Goal: Information Seeking & Learning: Learn about a topic

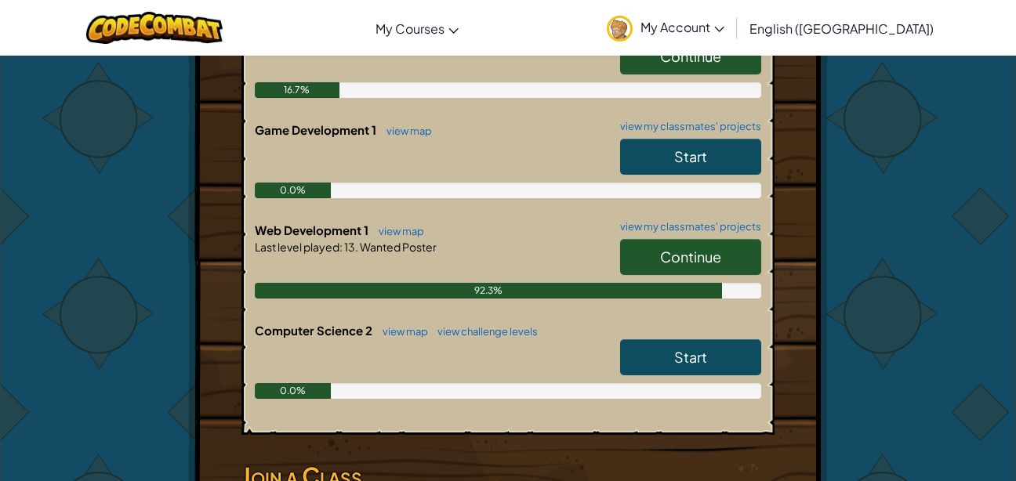
scroll to position [428, 0]
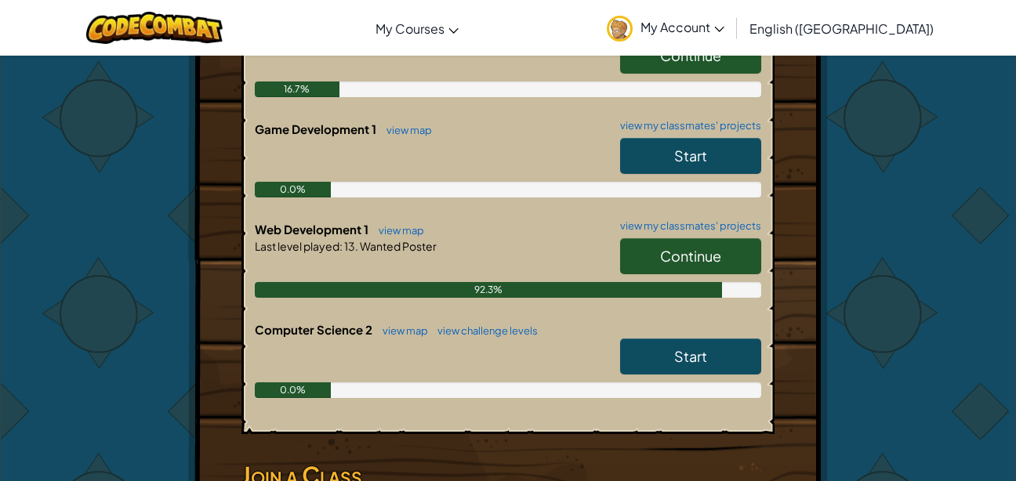
click at [670, 247] on span "Continue" at bounding box center [690, 256] width 61 height 18
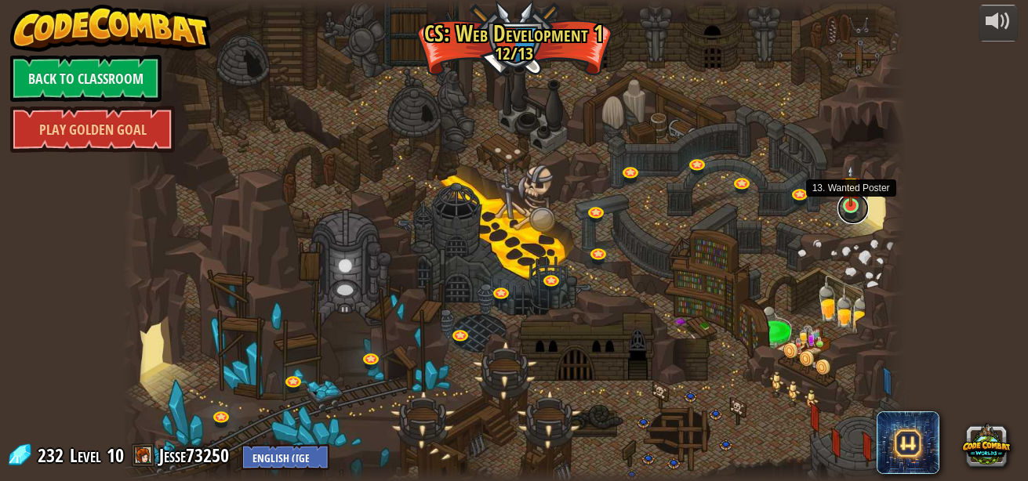
click at [845, 208] on link at bounding box center [852, 208] width 31 height 31
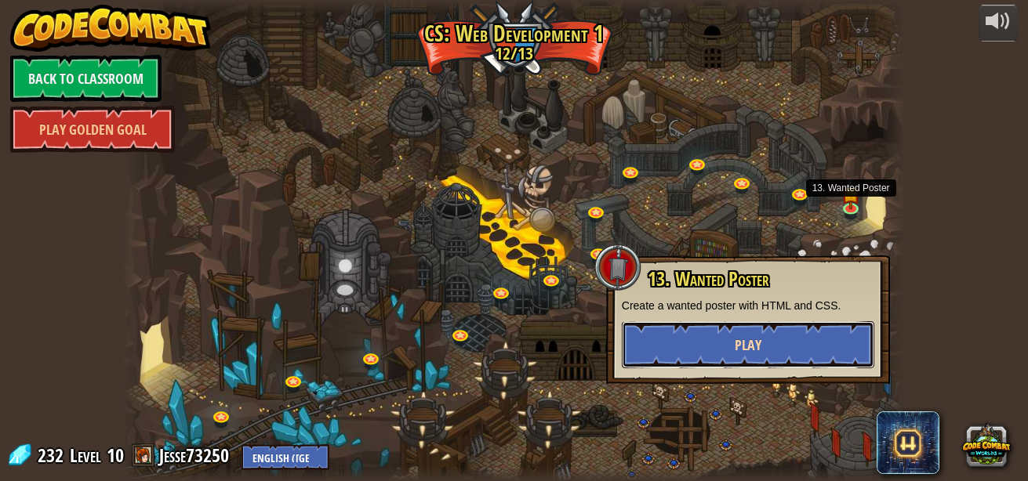
click at [770, 348] on button "Play" at bounding box center [748, 344] width 252 height 47
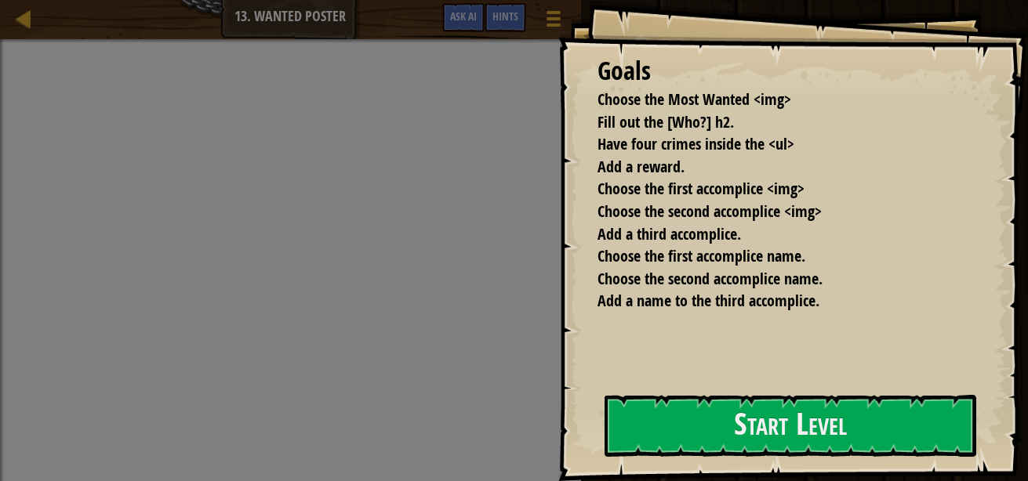
click at [770, 348] on div "Goals Choose the Most Wanted <img> Fill out the [Who?] h2. Have four crimes ins…" at bounding box center [792, 240] width 469 height 481
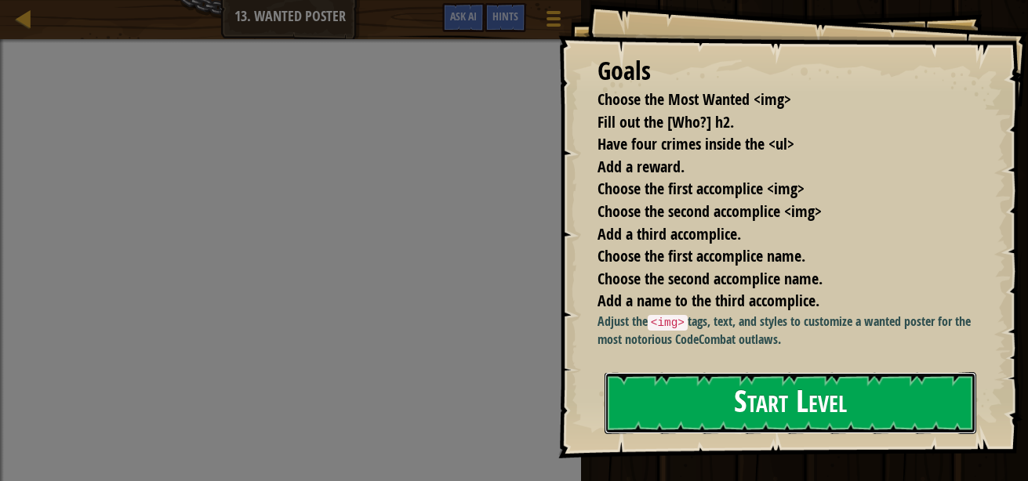
click at [768, 409] on button "Start Level" at bounding box center [790, 403] width 372 height 62
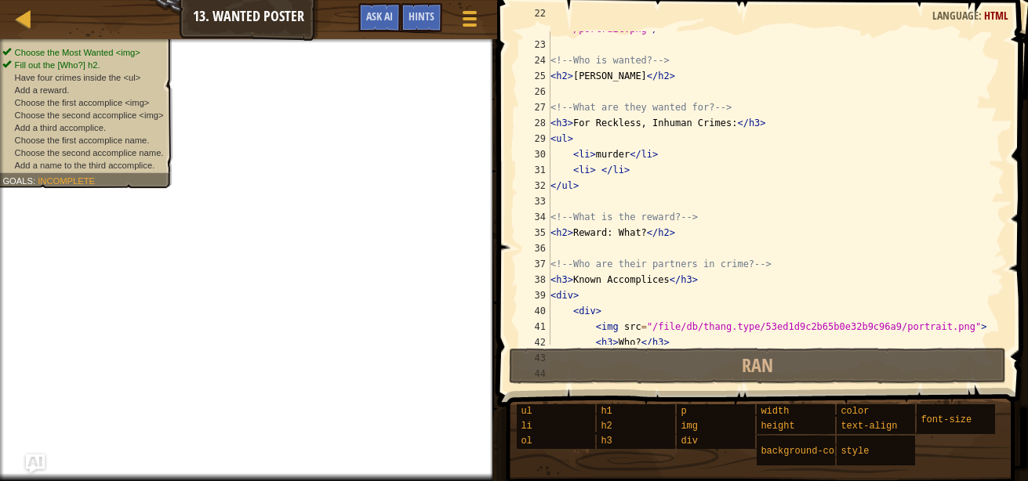
scroll to position [351, 0]
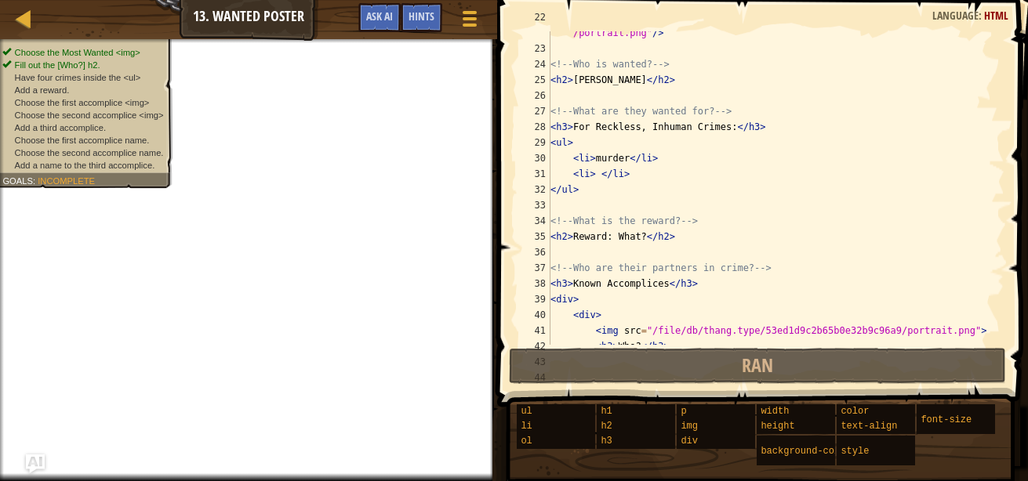
click at [594, 174] on div "< img src = "[URL][DOMAIN_NAME] /portrait.png" /> <!-- Who is wanted? --> < h2 …" at bounding box center [769, 189] width 445 height 361
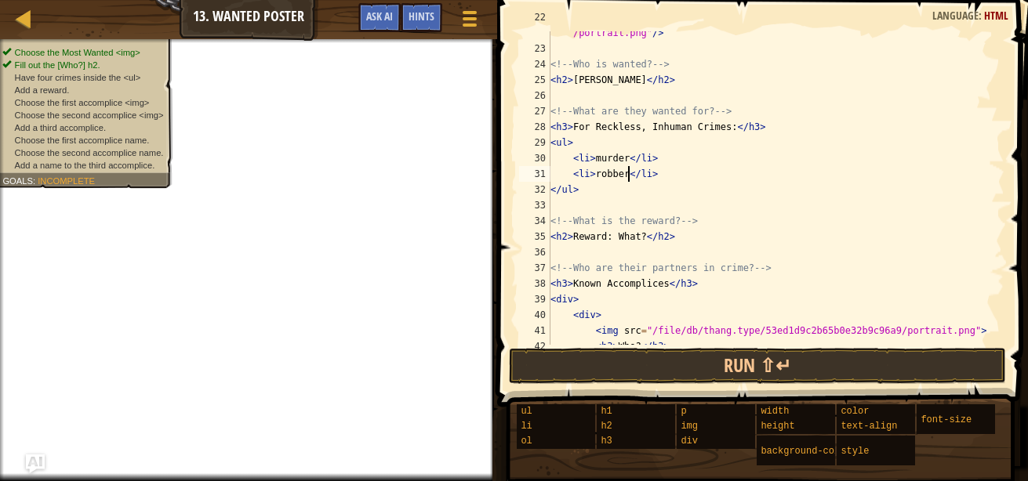
scroll to position [7, 6]
drag, startPoint x: 665, startPoint y: 172, endPoint x: 569, endPoint y: 176, distance: 96.5
click at [569, 176] on div "< img src = "[URL][DOMAIN_NAME] /portrait.png" /> <!-- Who is wanted? --> < h2 …" at bounding box center [769, 189] width 445 height 361
click at [602, 192] on div "< img src = "[URL][DOMAIN_NAME] /portrait.png" /> <!-- Who is wanted? --> < h2 …" at bounding box center [769, 189] width 445 height 361
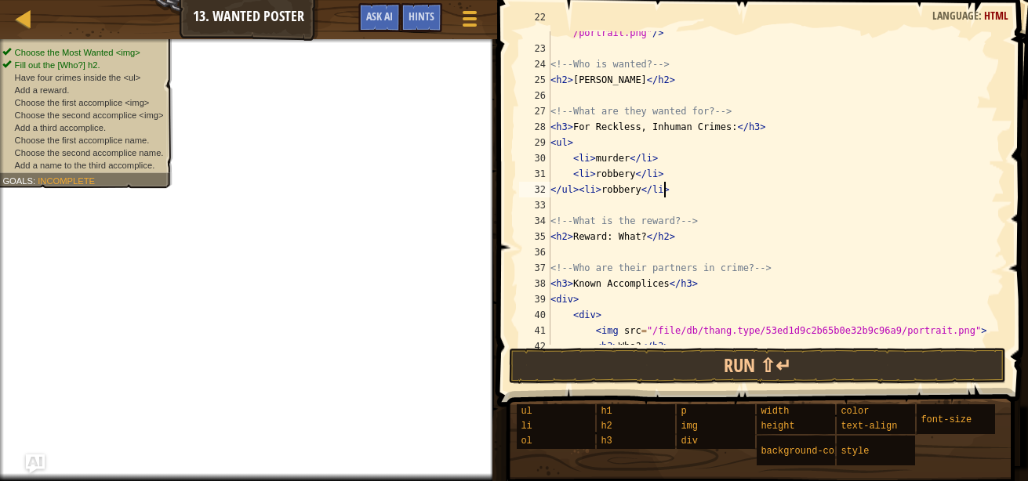
click at [576, 190] on div "< img src = "[URL][DOMAIN_NAME] /portrait.png" /> <!-- Who is wanted? --> < h2 …" at bounding box center [769, 189] width 445 height 361
drag, startPoint x: 615, startPoint y: 187, endPoint x: 575, endPoint y: 194, distance: 40.6
click at [575, 194] on div "< img src = "[URL][DOMAIN_NAME] /portrait.png" /> <!-- Who is wanted? --> < h2 …" at bounding box center [769, 189] width 445 height 361
click at [576, 192] on div "< img src = "[URL][DOMAIN_NAME] /portrait.png" /> <!-- Who is wanted? --> < h2 …" at bounding box center [769, 189] width 445 height 361
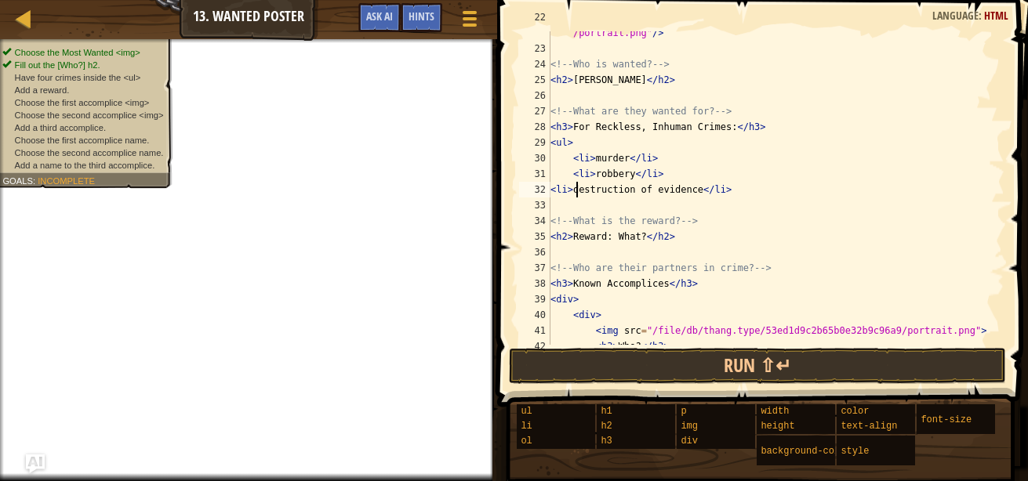
type textarea "<li>destruction of evidence</li>"
click at [575, 198] on div "< img src = "[URL][DOMAIN_NAME] /portrait.png" /> <!-- Who is wanted? --> < h2 …" at bounding box center [769, 189] width 445 height 361
type textarea "V"
drag, startPoint x: 613, startPoint y: 205, endPoint x: 573, endPoint y: 208, distance: 40.1
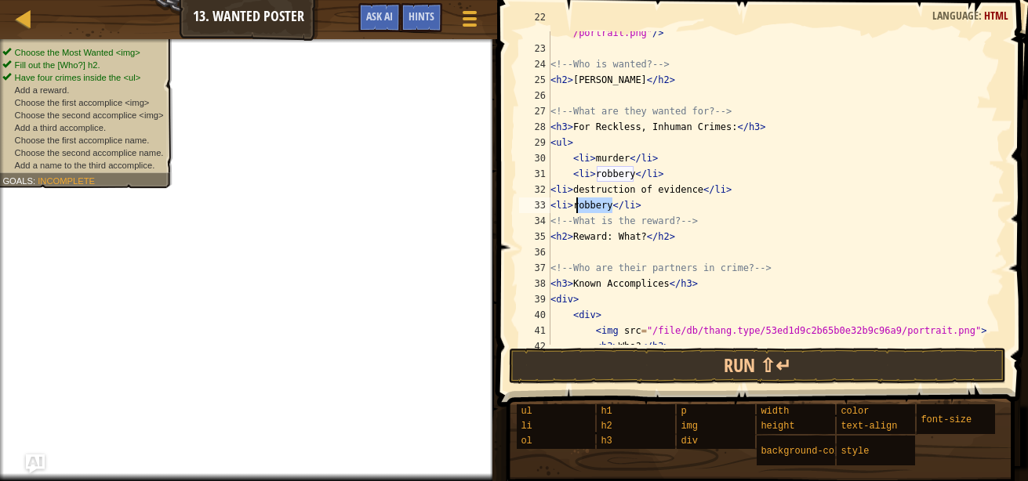
click at [573, 208] on div "< img src = "[URL][DOMAIN_NAME] /portrait.png" /> <!-- Who is wanted? --> < h2 …" at bounding box center [769, 189] width 445 height 361
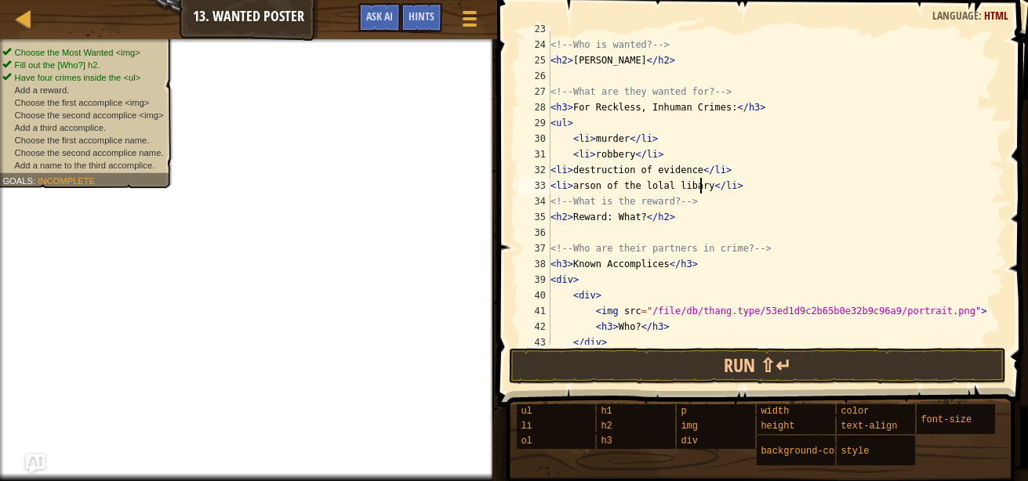
scroll to position [371, 0]
drag, startPoint x: 638, startPoint y: 212, endPoint x: 566, endPoint y: 223, distance: 72.9
click at [566, 223] on div "<!-- Who is wanted? --> < h2 > [PERSON_NAME] </ h2 > <!-- What are they wanted …" at bounding box center [769, 193] width 445 height 345
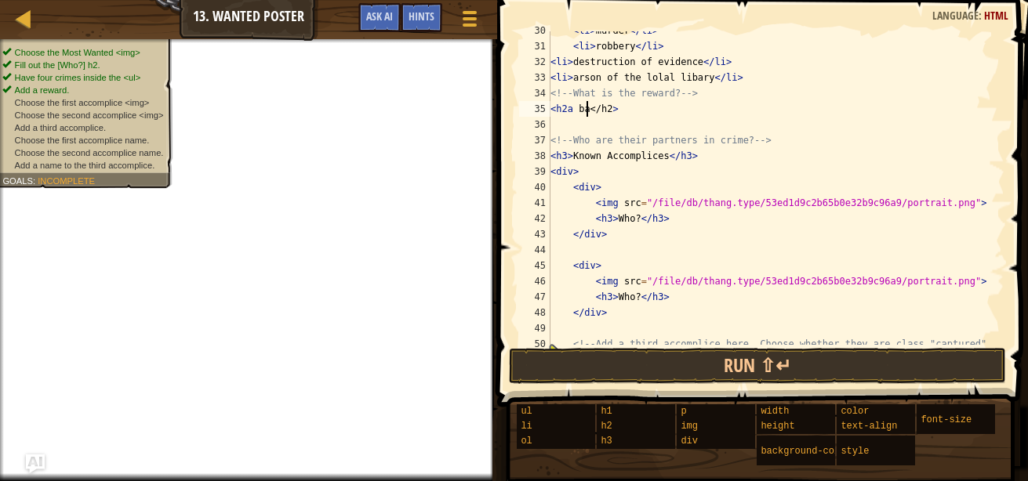
scroll to position [480, 0]
type textarea "<h2a bag of chips</h2>"
drag, startPoint x: 676, startPoint y: 105, endPoint x: 550, endPoint y: 107, distance: 126.2
click at [550, 107] on div "< li > murder </ li > < li > robbery </ li > < li > destruction of evidence </ …" at bounding box center [769, 194] width 445 height 345
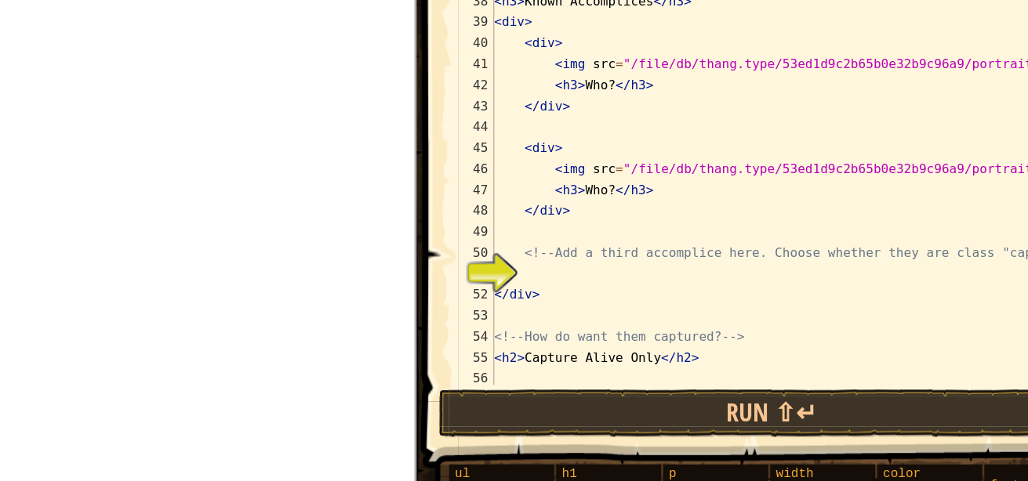
scroll to position [578, 0]
drag, startPoint x: 633, startPoint y: 198, endPoint x: 611, endPoint y: 202, distance: 21.5
click at [611, 202] on div "<!-- Who are their partners in crime? --> < h3 > Known Accomplices </ h3 > < di…" at bounding box center [769, 191] width 445 height 345
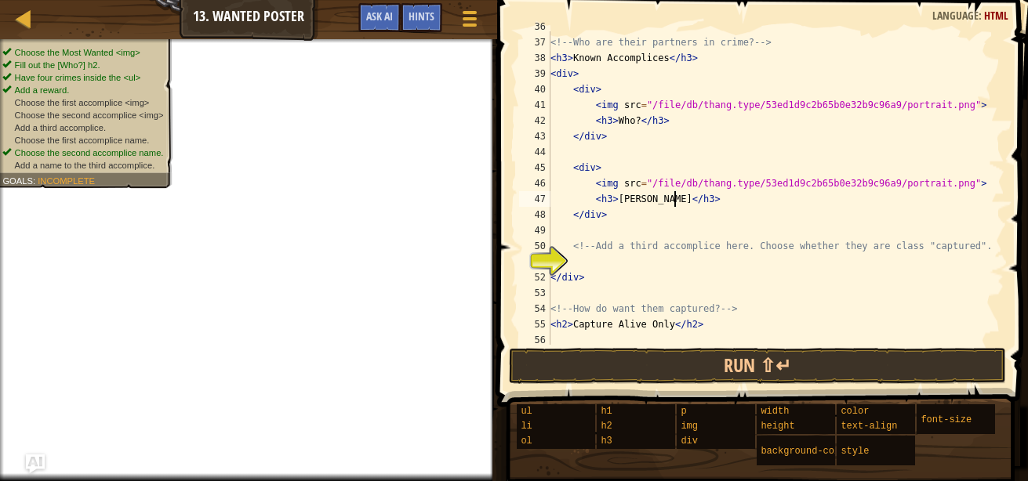
scroll to position [7, 10]
click at [458, 17] on button "Game Menu" at bounding box center [470, 21] width 42 height 38
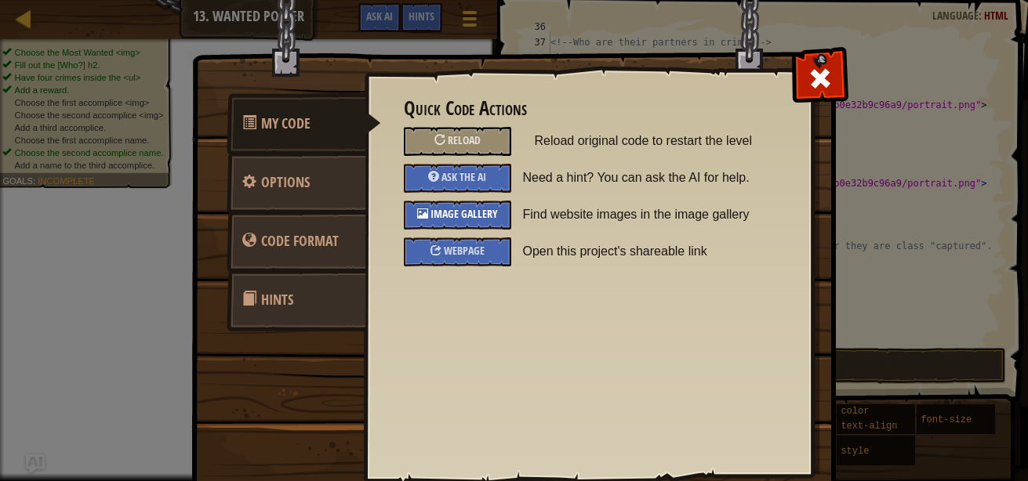
click at [450, 206] on div "Image Gallery" at bounding box center [457, 215] width 107 height 29
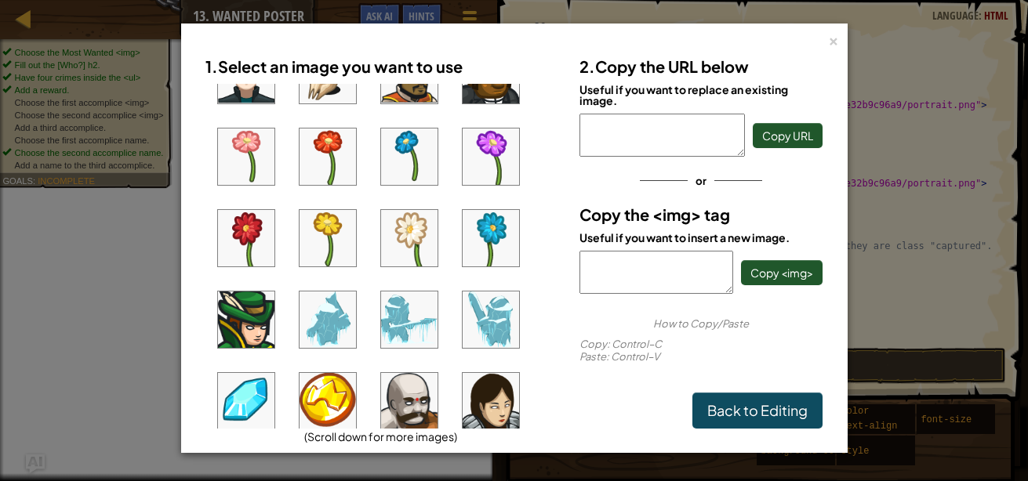
scroll to position [398, 0]
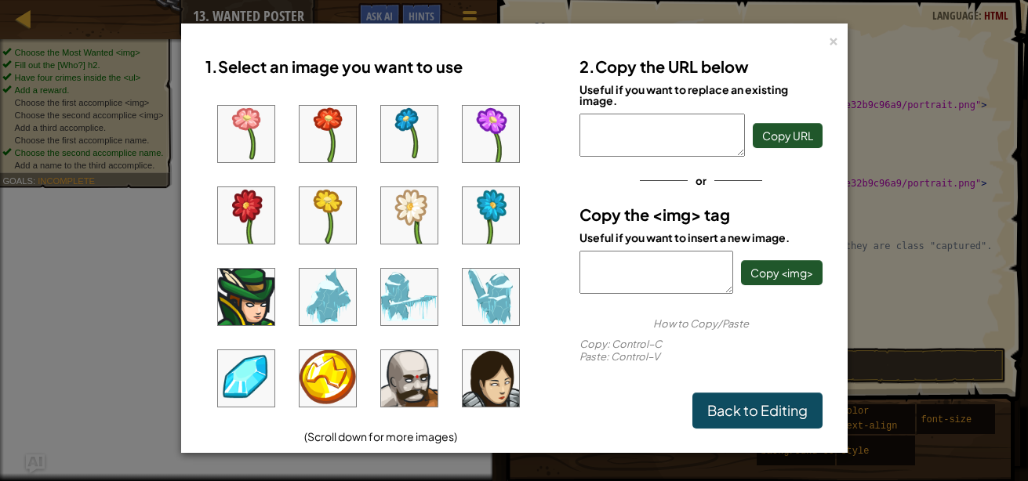
click at [413, 385] on img at bounding box center [409, 378] width 56 height 56
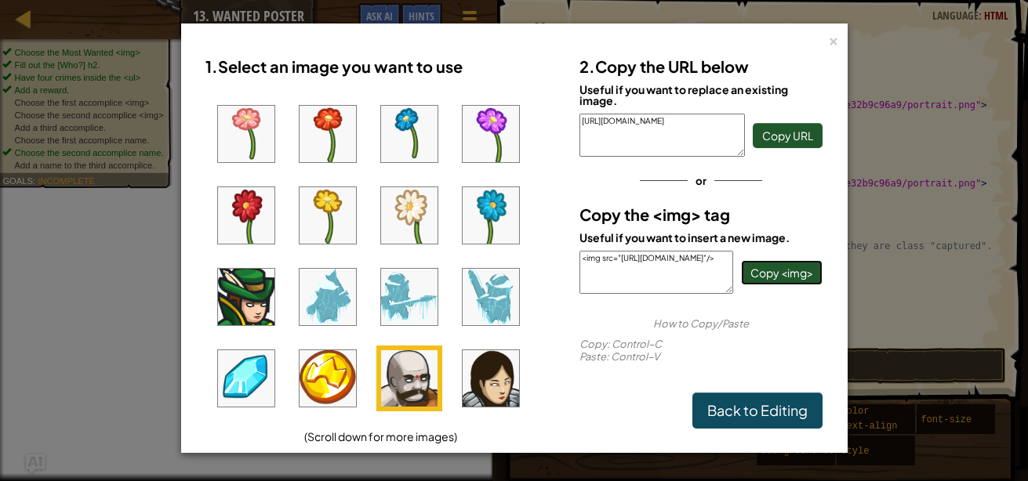
click at [767, 267] on span "Copy <img>" at bounding box center [781, 273] width 63 height 14
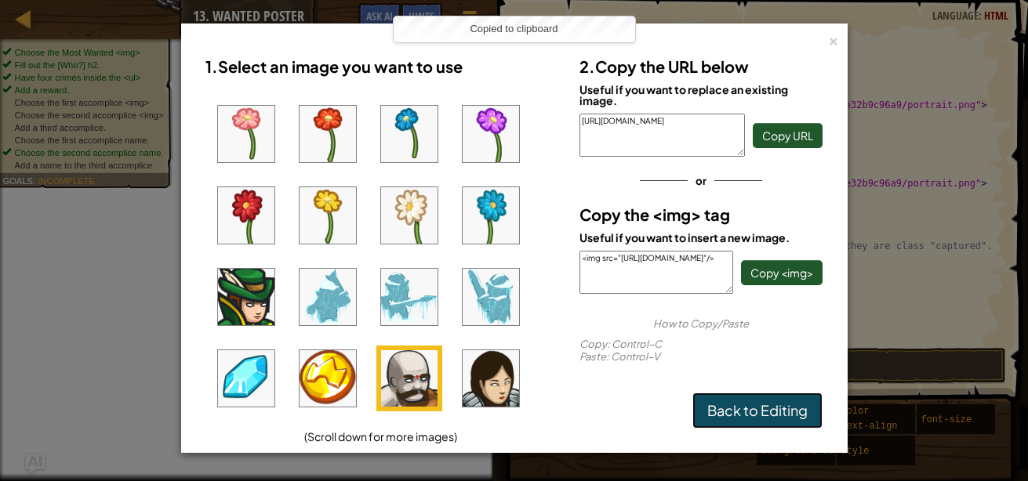
click at [760, 422] on link "Back to Editing" at bounding box center [757, 411] width 130 height 36
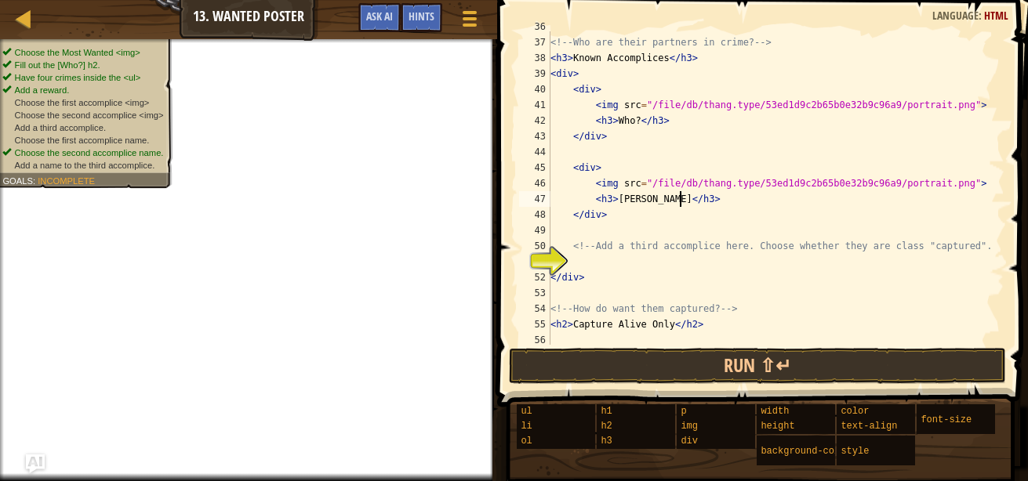
click at [683, 219] on div "<!-- Who are their partners in crime? --> < h3 > Known Accomplices </ h3 > < di…" at bounding box center [769, 191] width 445 height 345
paste textarea "<img src="[URL][DOMAIN_NAME]"/>"
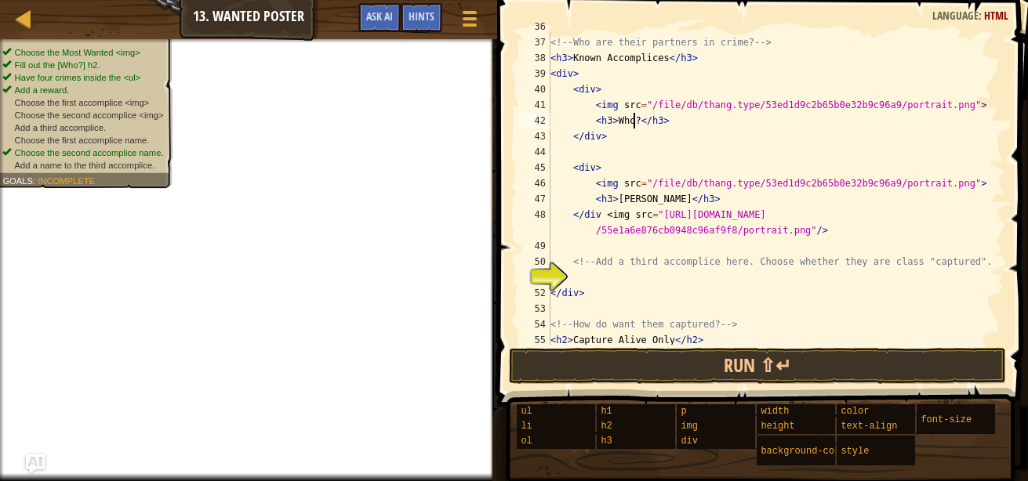
click at [633, 121] on div "<!-- Who are their partners in crime? --> < h3 > Known Accomplices </ h3 > < di…" at bounding box center [769, 191] width 445 height 345
click at [676, 119] on div "<!-- Who are their partners in crime? --> < h3 > Known Accomplices </ h3 > < di…" at bounding box center [769, 191] width 445 height 345
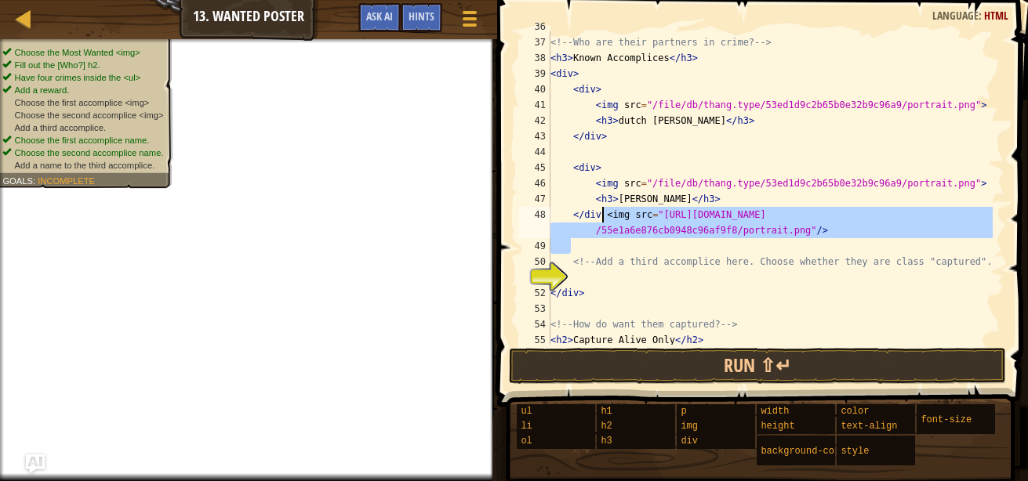
drag, startPoint x: 789, startPoint y: 242, endPoint x: 604, endPoint y: 216, distance: 186.9
click at [604, 216] on div "<!-- Who are their partners in crime? --> < h3 > Known Accomplices </ h3 > < di…" at bounding box center [769, 191] width 445 height 345
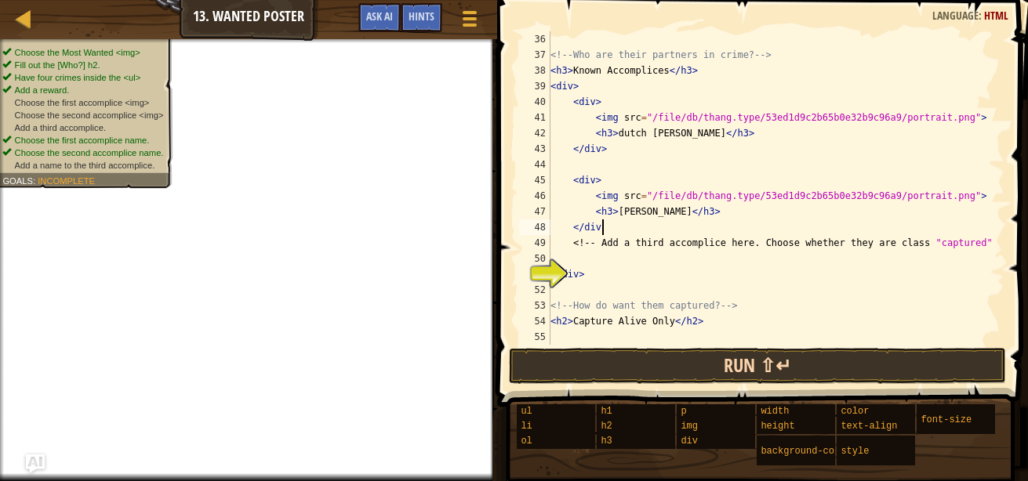
scroll to position [564, 0]
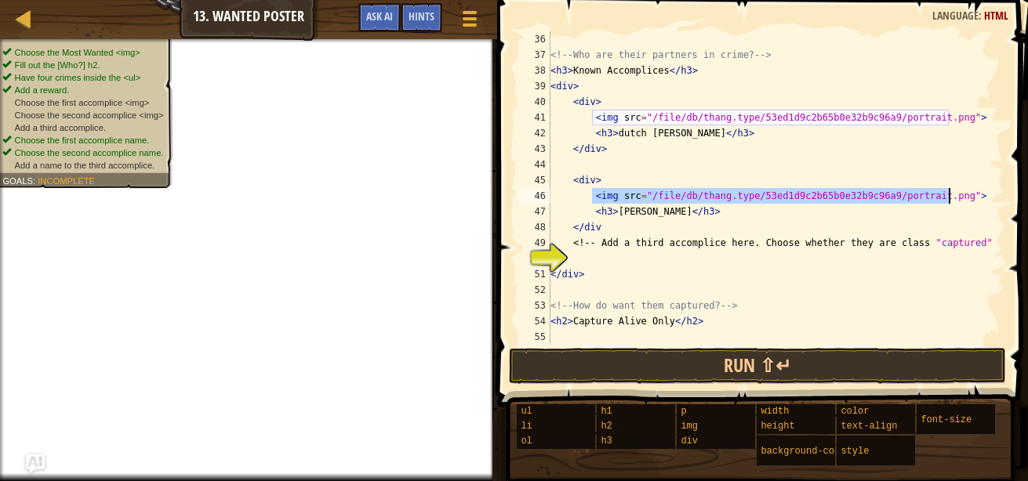
drag, startPoint x: 591, startPoint y: 192, endPoint x: 948, endPoint y: 193, distance: 357.4
click at [948, 193] on div "<!-- Who are their partners in crime? --> < h3 > Known Accomplices </ h3 > < di…" at bounding box center [769, 203] width 445 height 345
type textarea "<img src="/file/db/thang.type/53ed1d9c2b65b0e32b9c96a9/portrait.png">"
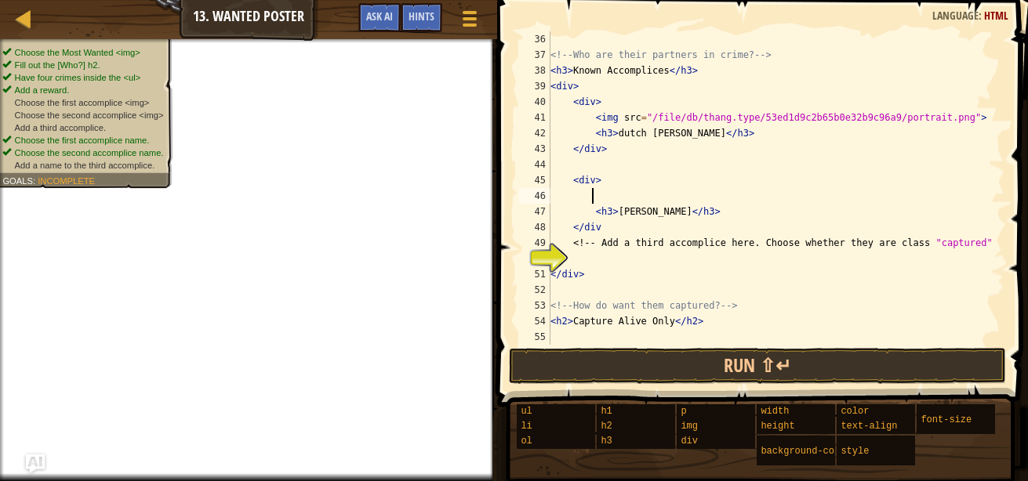
paste textarea "<img src="[URL][DOMAIN_NAME]"/>"
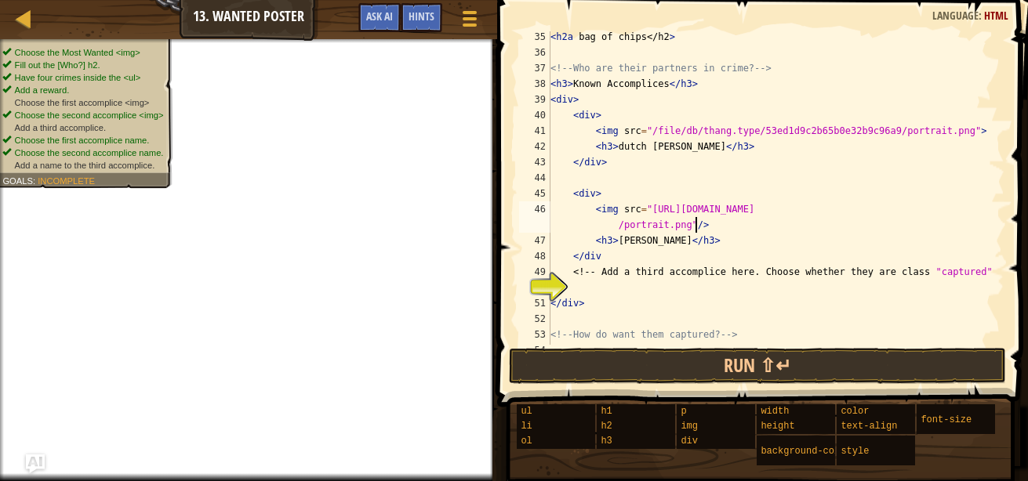
scroll to position [552, 0]
click at [468, 25] on span at bounding box center [469, 25] width 15 height 3
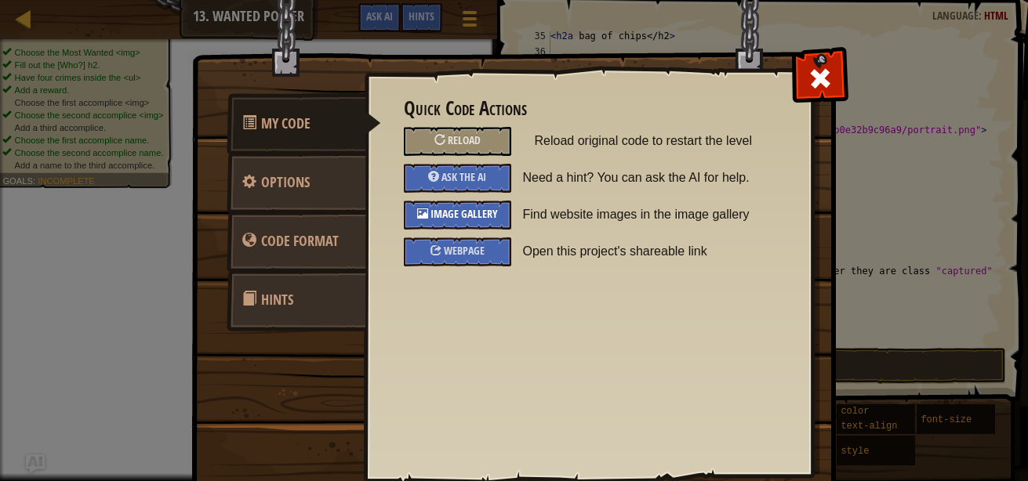
click at [448, 220] on span "Image Gallery" at bounding box center [463, 213] width 67 height 15
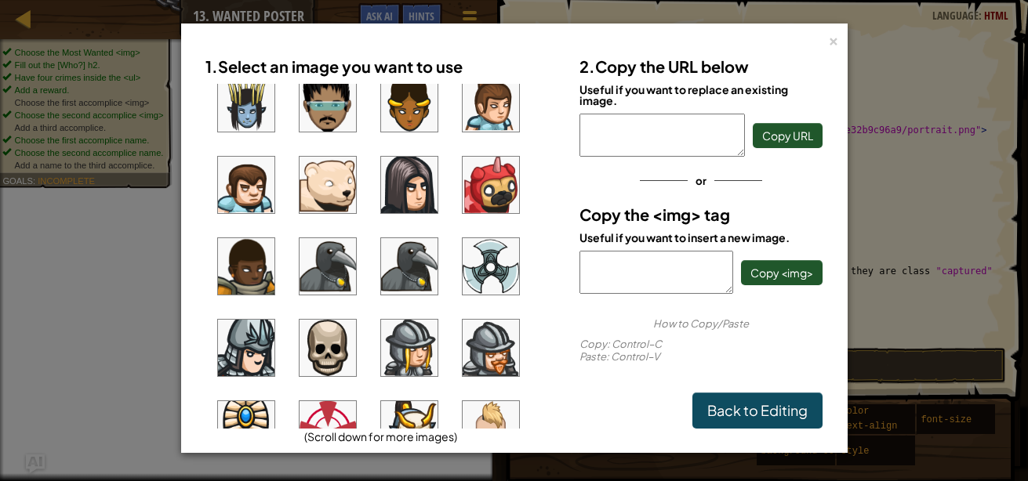
scroll to position [1085, 0]
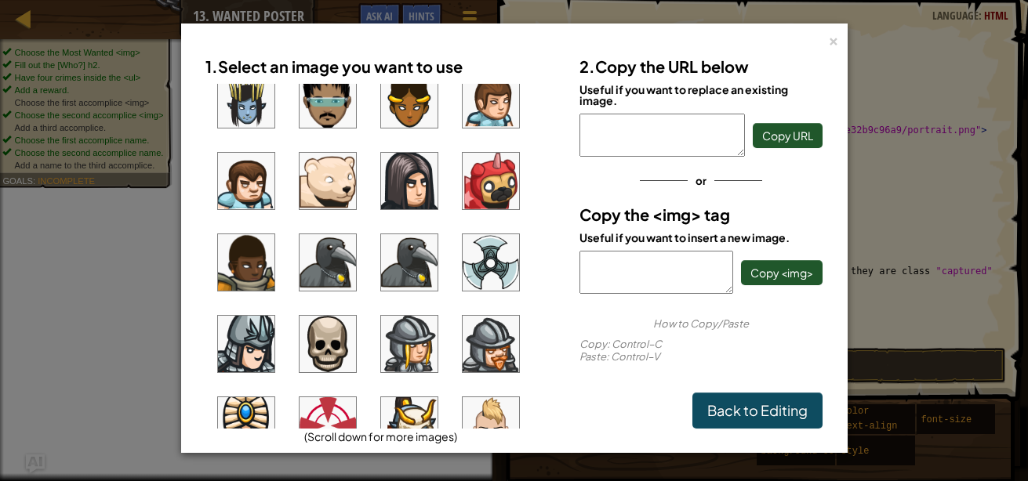
click at [479, 346] on img at bounding box center [490, 344] width 56 height 56
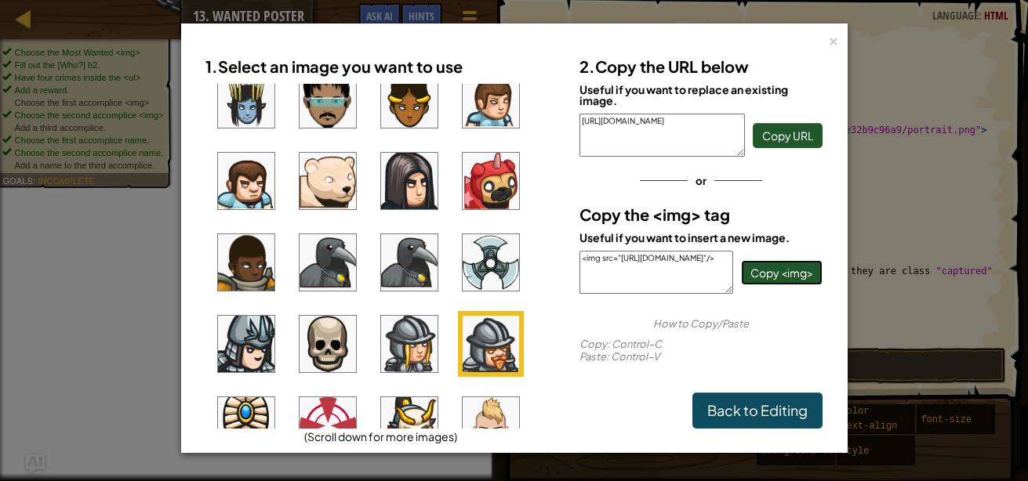
click at [785, 268] on span "Copy <img>" at bounding box center [781, 273] width 63 height 14
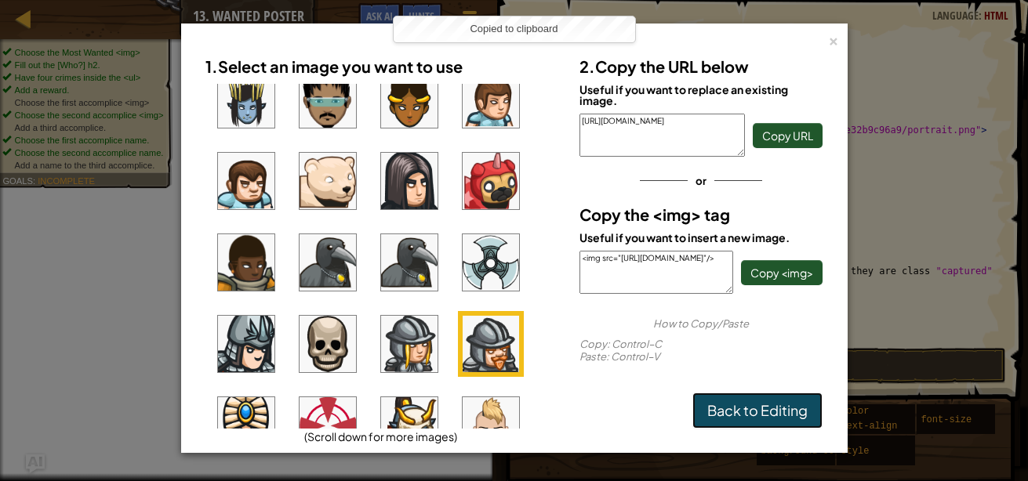
click at [761, 415] on link "Back to Editing" at bounding box center [757, 411] width 130 height 36
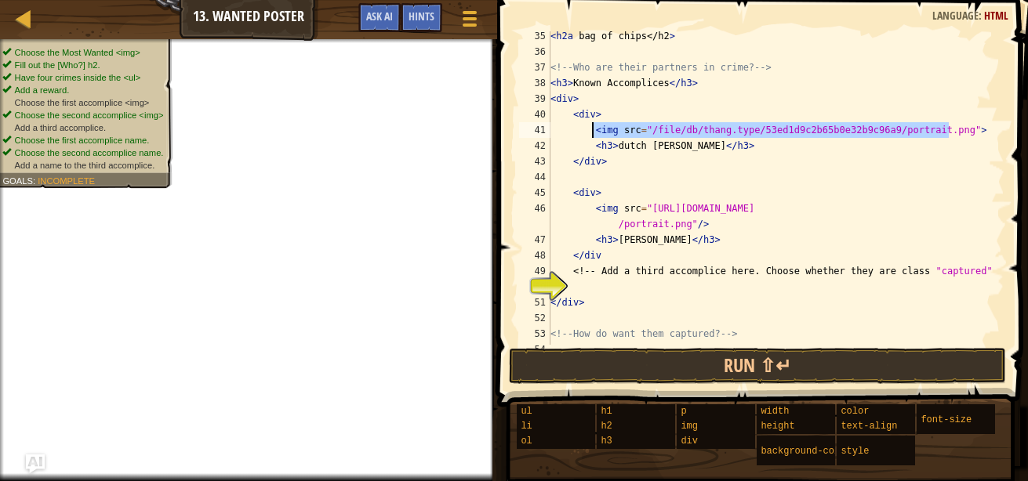
drag, startPoint x: 951, startPoint y: 129, endPoint x: 592, endPoint y: 134, distance: 359.0
click at [592, 134] on div "< h2a bag of chips </ h2 > <!-- Who are their partners in crime? --> < h3 > Kno…" at bounding box center [769, 200] width 445 height 345
type textarea "<img src="/file/db/thang.type/53ed1d9c2b65b0e32b9c96a9/portrait.png">"
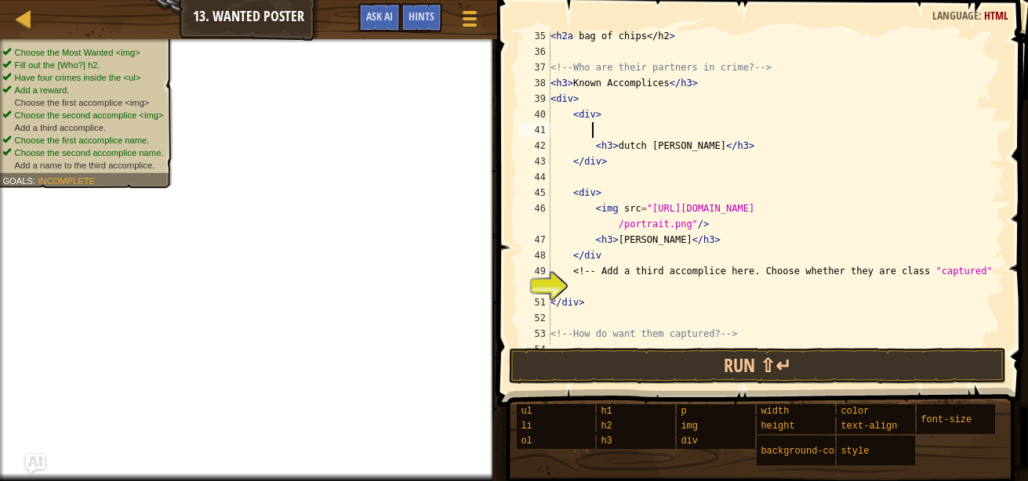
paste textarea "<img src="[URL][DOMAIN_NAME]"/>"
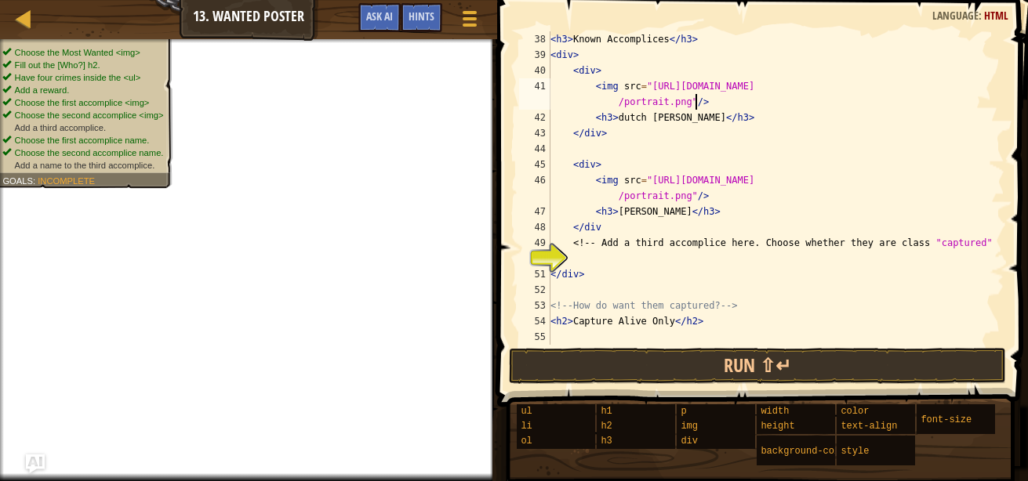
scroll to position [596, 0]
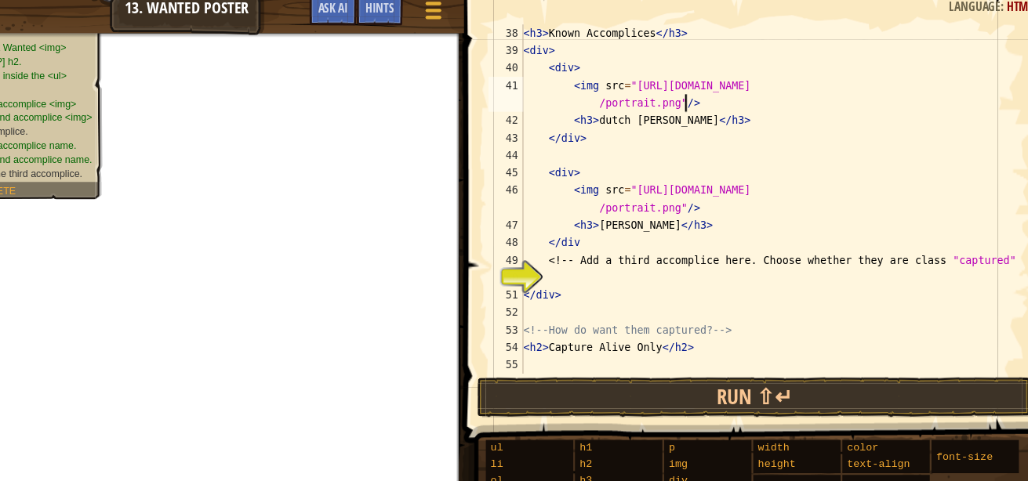
click at [609, 322] on div "< h3 > Known Accomplices </ h3 > < div > < div > < img src = "[URL][DOMAIN_NAME…" at bounding box center [769, 203] width 445 height 345
click at [663, 321] on div "< h3 > Known Accomplices </ h3 > < div > < div > < img src = "[URL][DOMAIN_NAME…" at bounding box center [769, 203] width 445 height 345
click at [607, 321] on div "< h3 > Known Accomplices </ h3 > < div > < div > < img src = "[URL][DOMAIN_NAME…" at bounding box center [769, 203] width 445 height 345
click at [687, 324] on div "< h3 > Known Accomplices </ h3 > < div > < div > < img src = "[URL][DOMAIN_NAME…" at bounding box center [769, 203] width 445 height 345
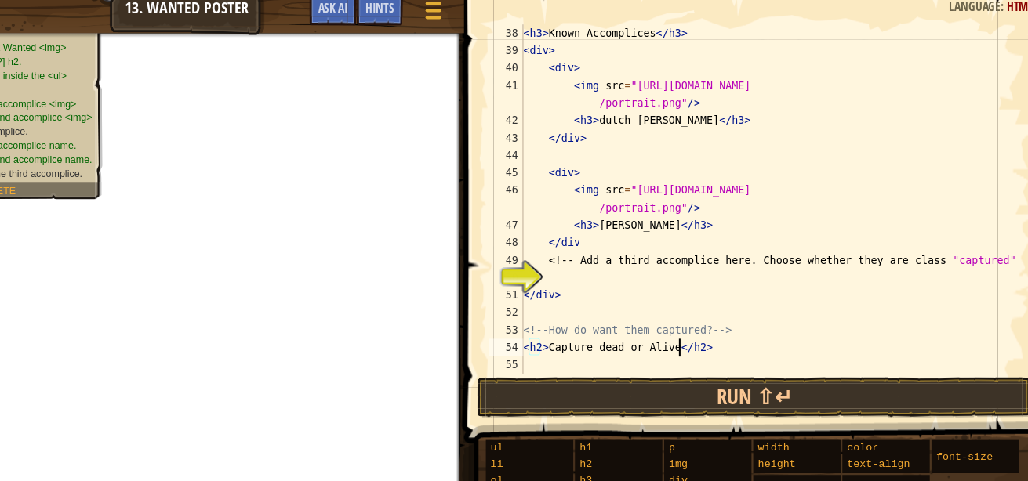
click at [684, 324] on div "< h3 > Known Accomplices </ h3 > < div > < div > < img src = "[URL][DOMAIN_NAME…" at bounding box center [769, 203] width 445 height 345
type textarea "<h2>Capture dead or Alive</h2>"
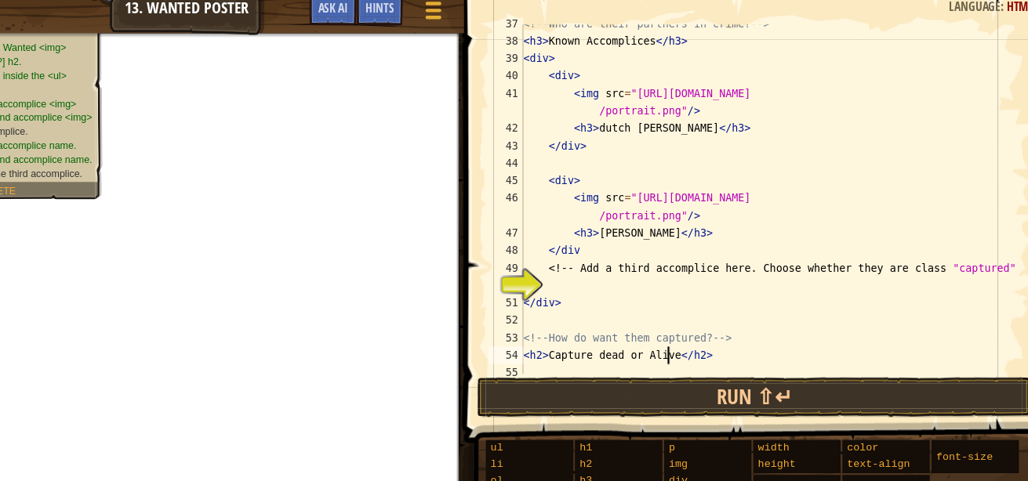
scroll to position [589, 0]
click at [615, 264] on div "<!-- Who are their partners in crime? --> < h3 > Known Accomplices </ h3 > < di…" at bounding box center [769, 195] width 445 height 345
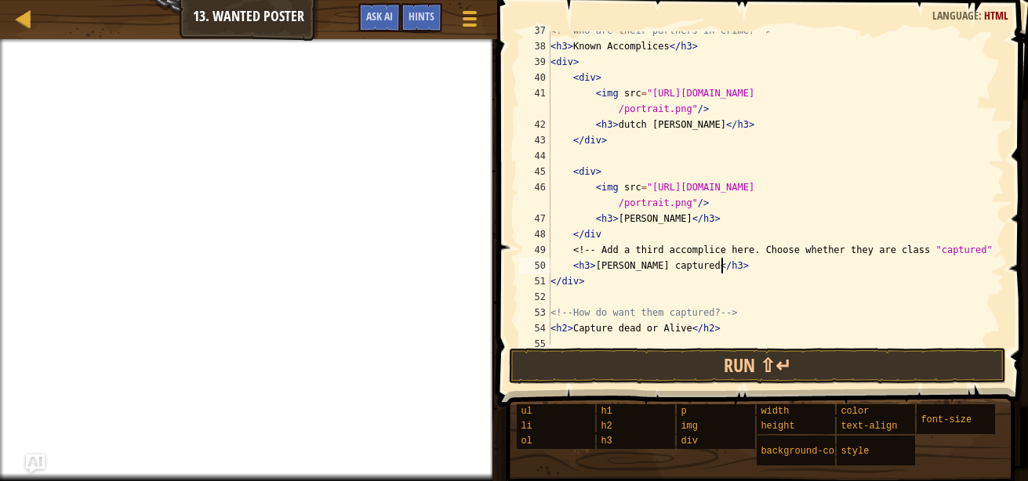
scroll to position [596, 0]
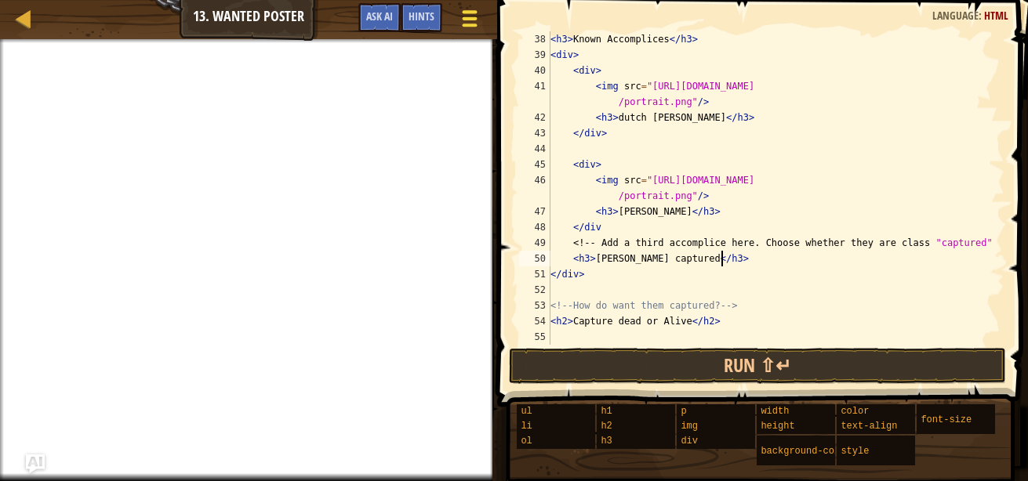
type textarea "<h3> [PERSON_NAME] captured</h3>"
click at [469, 27] on div at bounding box center [469, 18] width 21 height 23
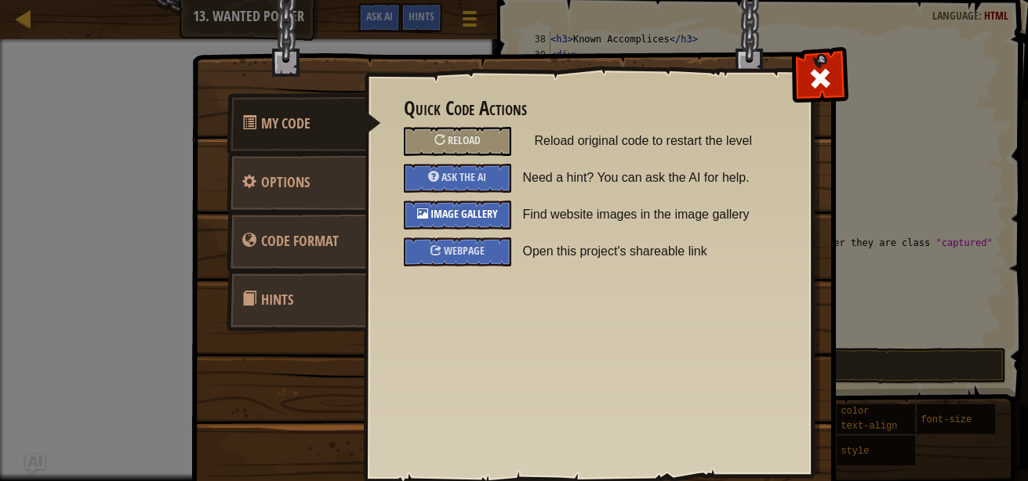
click at [453, 222] on div "Image Gallery" at bounding box center [457, 215] width 107 height 29
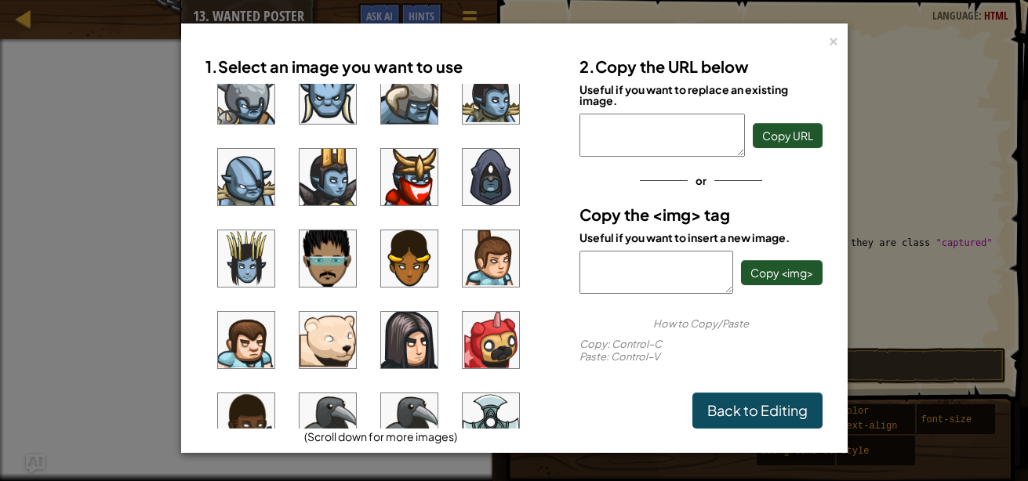
scroll to position [928, 0]
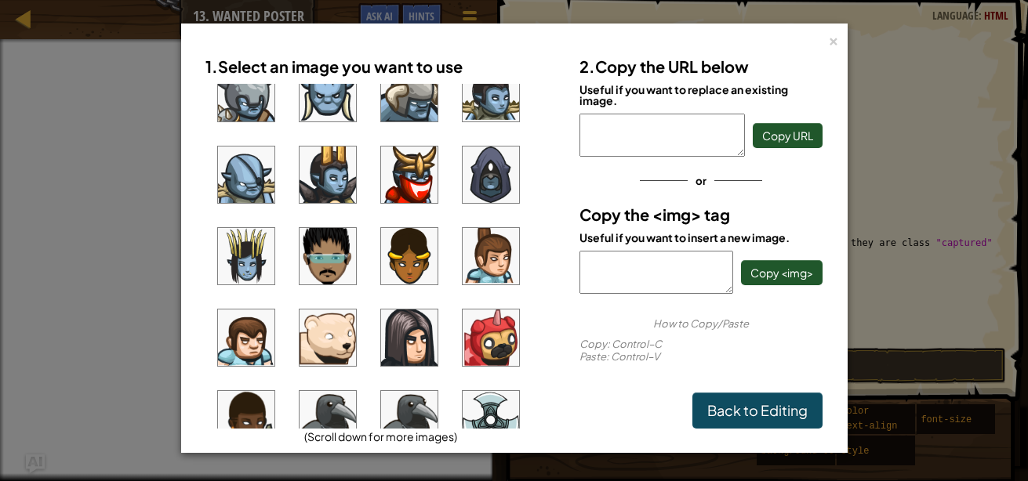
click at [256, 342] on img at bounding box center [246, 338] width 56 height 56
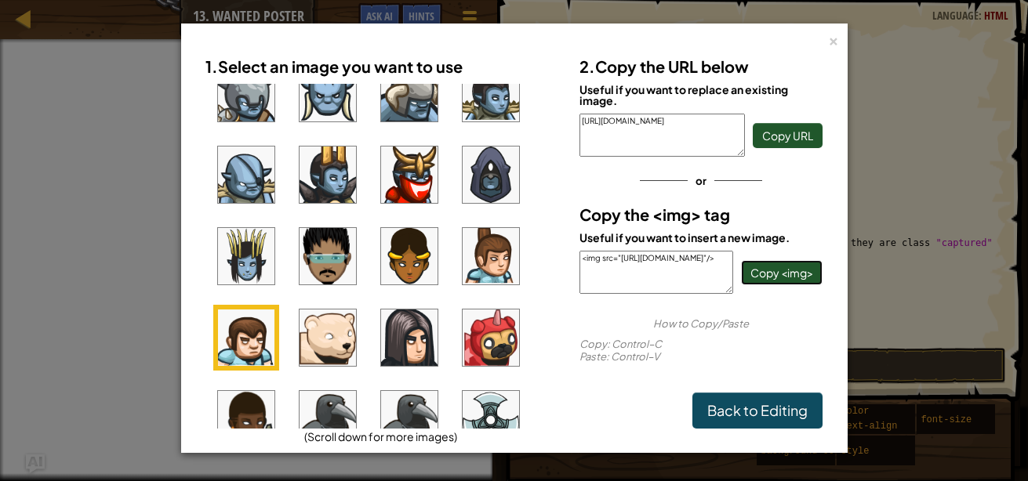
click at [806, 264] on button "Copy <img>" at bounding box center [782, 272] width 82 height 25
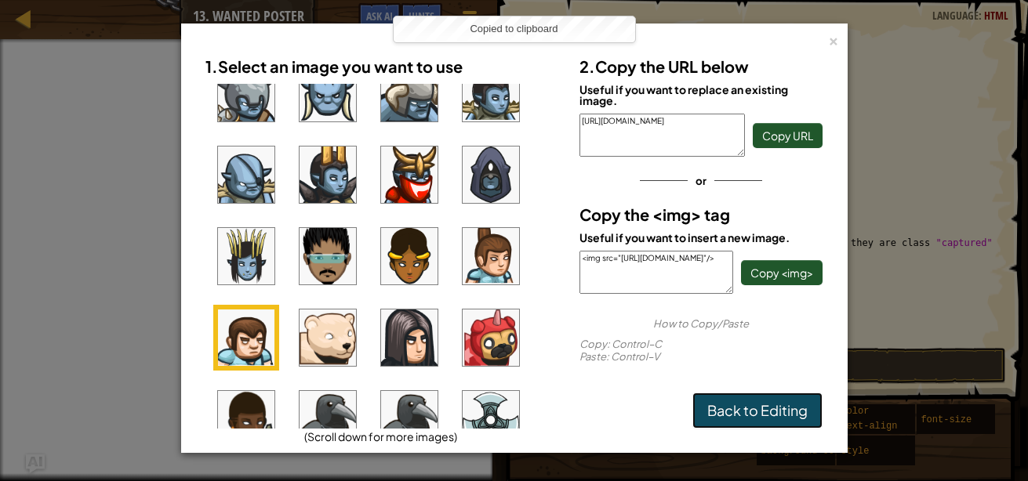
click at [752, 405] on link "Back to Editing" at bounding box center [757, 411] width 130 height 36
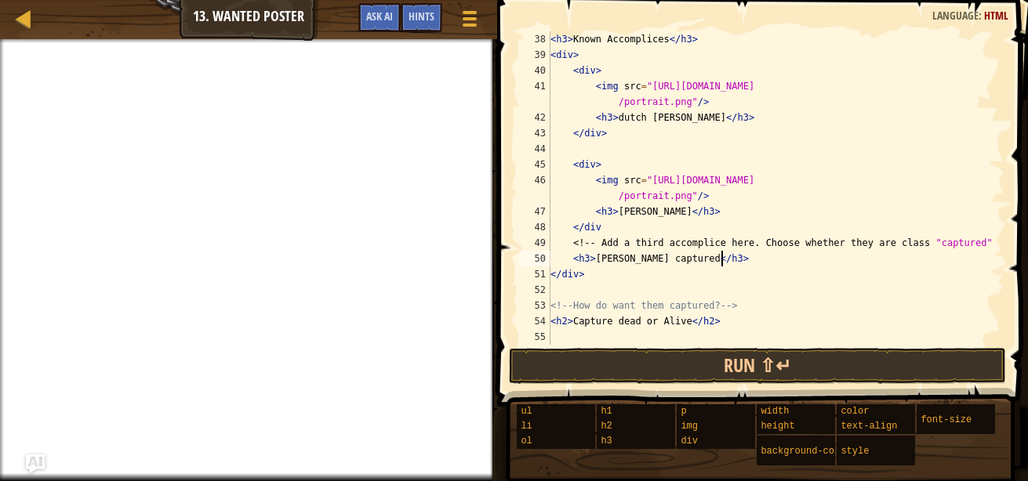
click at [590, 285] on div "< h3 > Known Accomplices </ h3 > < div > < div > < img src = "[URL][DOMAIN_NAME…" at bounding box center [769, 203] width 445 height 345
paste textarea "<img src="[URL][DOMAIN_NAME]"/>"
type textarea "<img src="[URL][DOMAIN_NAME]"/>"
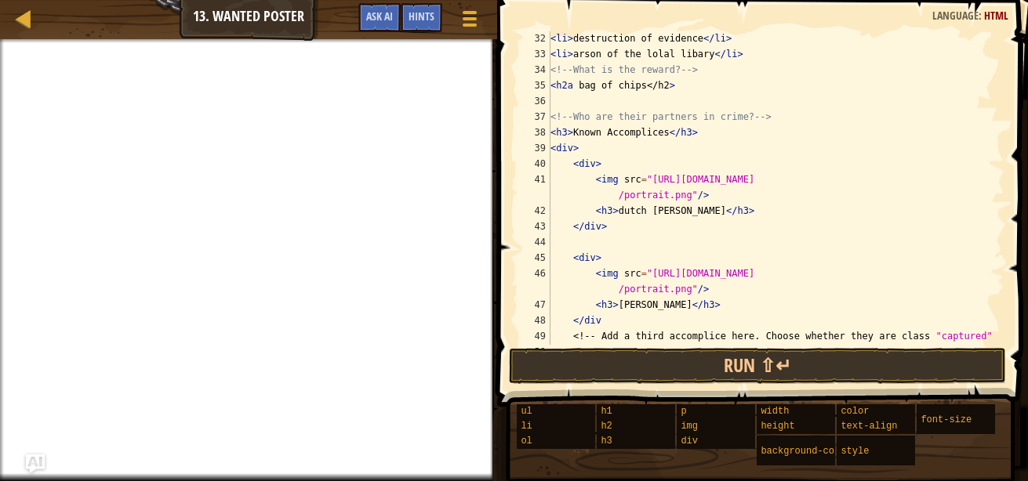
scroll to position [502, 0]
click at [417, 24] on div "Hints" at bounding box center [422, 17] width 42 height 29
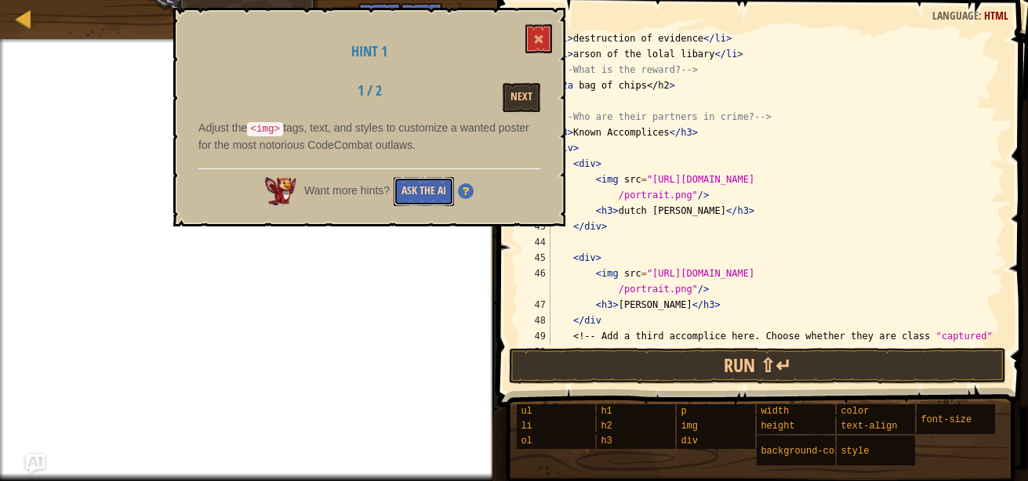
click at [404, 193] on button "Ask the AI" at bounding box center [423, 191] width 60 height 29
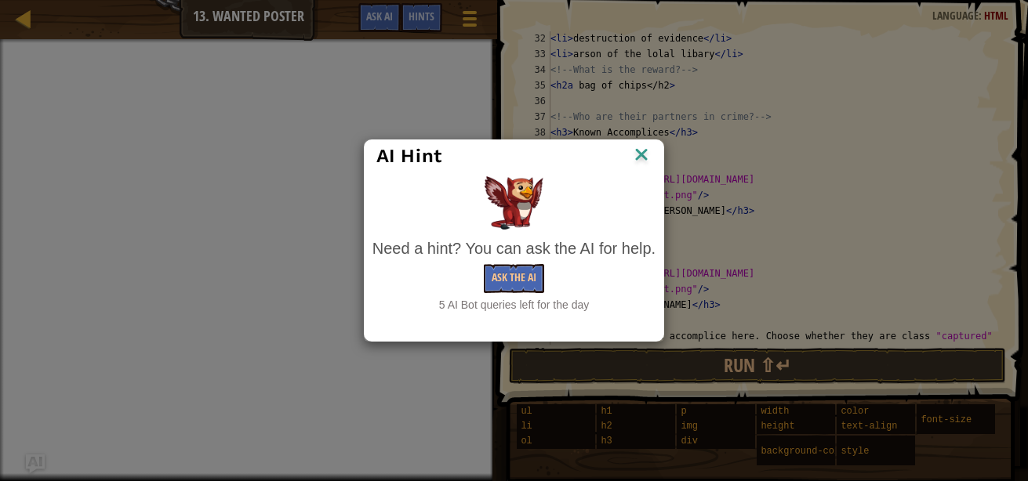
click at [637, 158] on img at bounding box center [641, 156] width 20 height 24
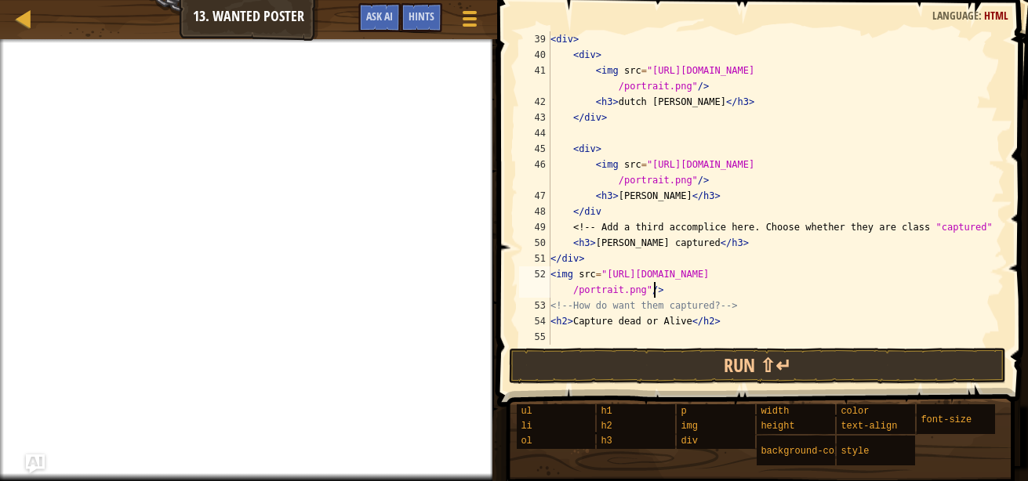
scroll to position [611, 0]
